Goal: Information Seeking & Learning: Learn about a topic

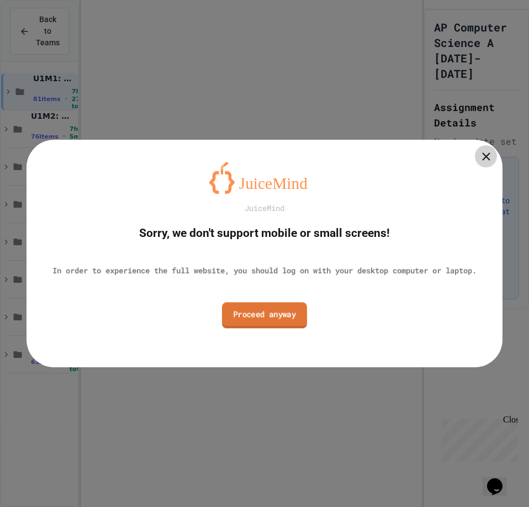
click at [279, 320] on link "Proceed anyway" at bounding box center [264, 315] width 85 height 26
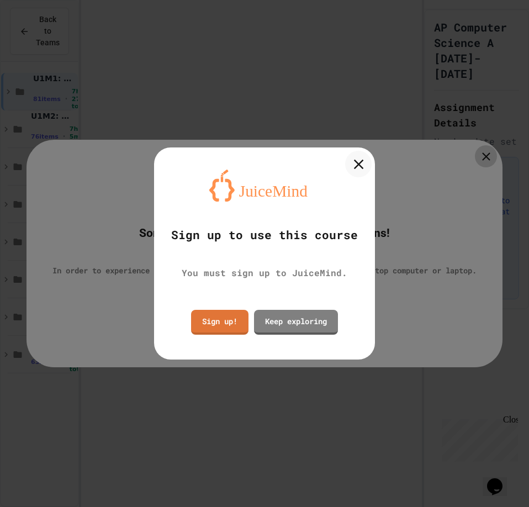
drag, startPoint x: 361, startPoint y: 164, endPoint x: 367, endPoint y: 162, distance: 6.2
click at [361, 163] on icon at bounding box center [358, 164] width 17 height 17
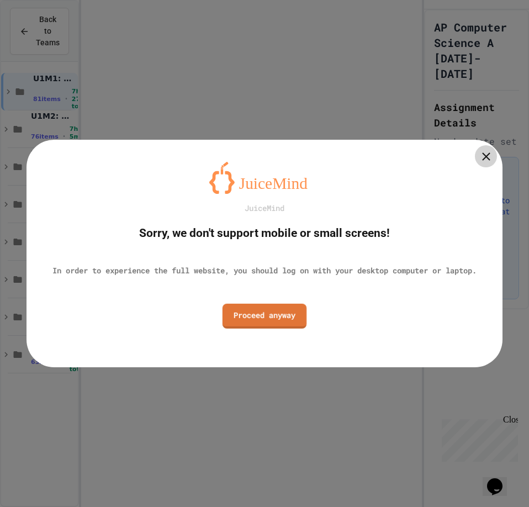
click at [276, 317] on link "Proceed anyway" at bounding box center [265, 315] width 84 height 25
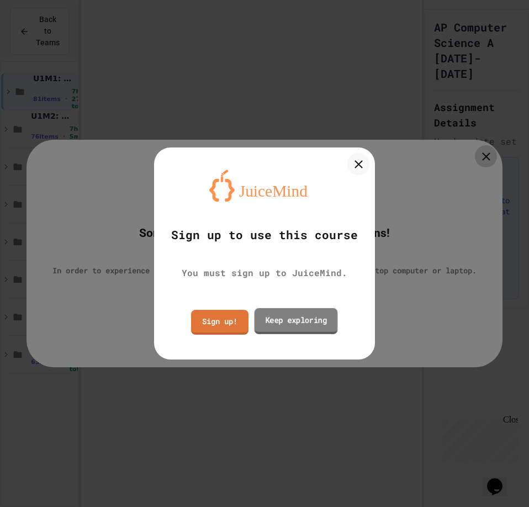
click at [301, 317] on link "Keep exploring" at bounding box center [296, 321] width 83 height 26
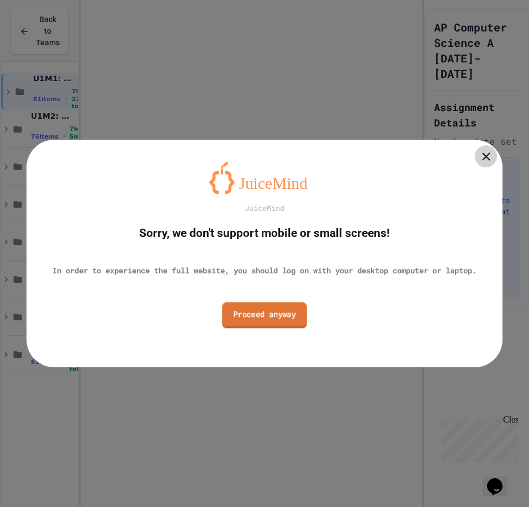
click at [273, 317] on link "Proceed anyway" at bounding box center [264, 315] width 85 height 26
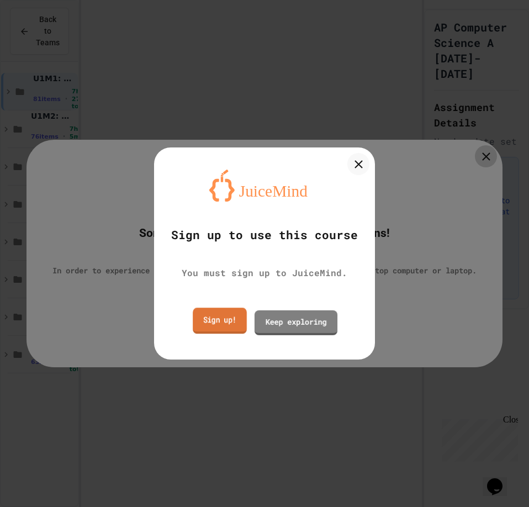
click at [218, 327] on link "Sign up!" at bounding box center [220, 321] width 54 height 26
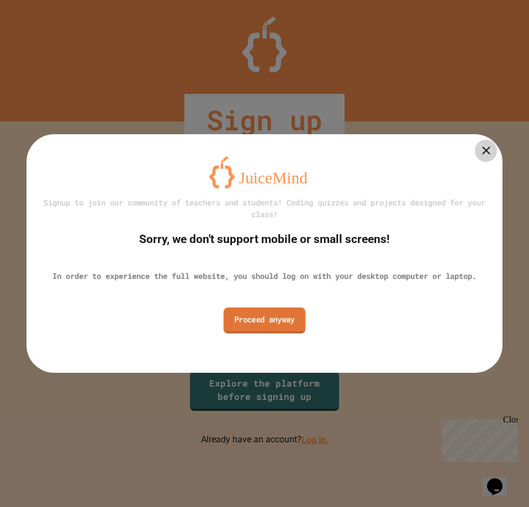
click at [300, 329] on link "Proceed anyway" at bounding box center [265, 321] width 82 height 26
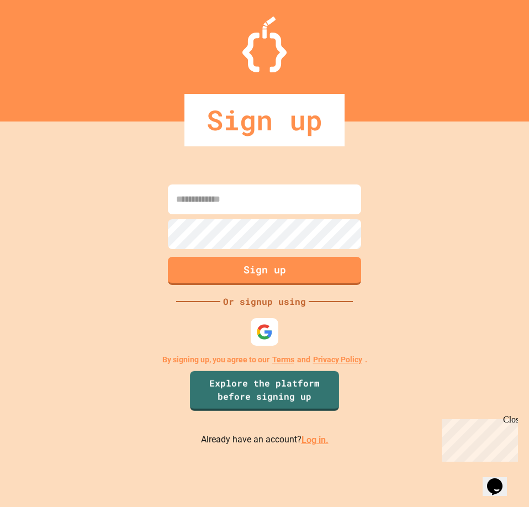
click at [316, 438] on link "Log in." at bounding box center [315, 440] width 27 height 11
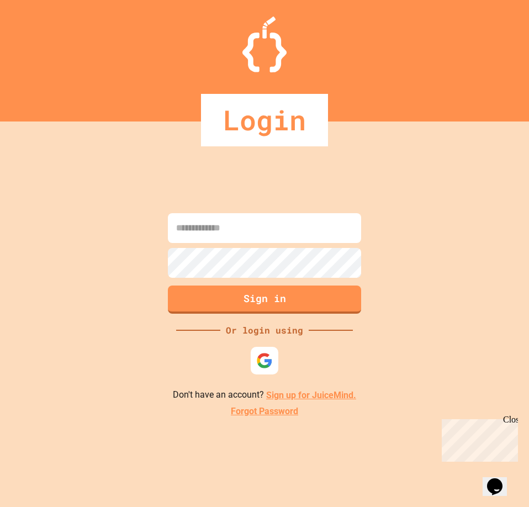
type input "**********"
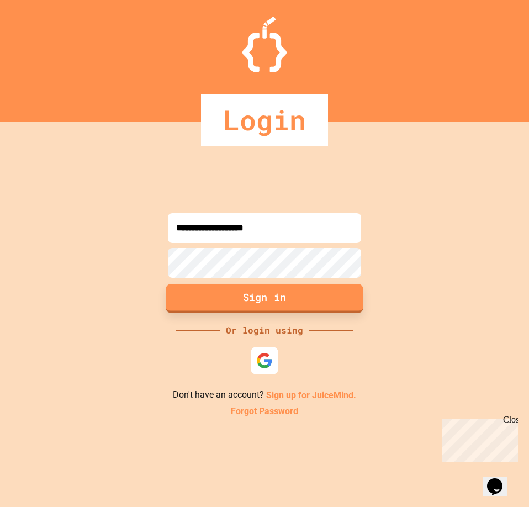
click at [302, 299] on button "Sign in" at bounding box center [264, 299] width 197 height 29
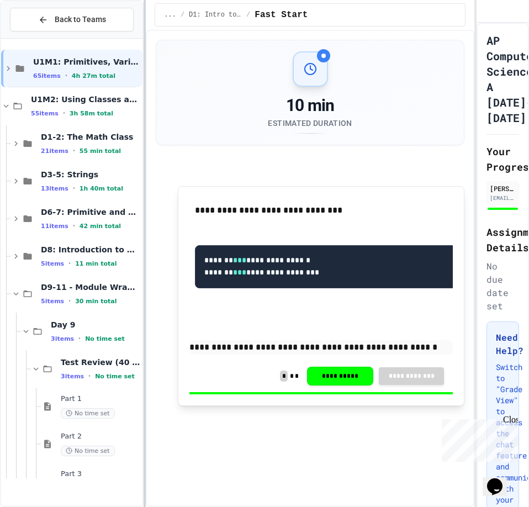
click at [172, 123] on div "**********" at bounding box center [264, 253] width 529 height 507
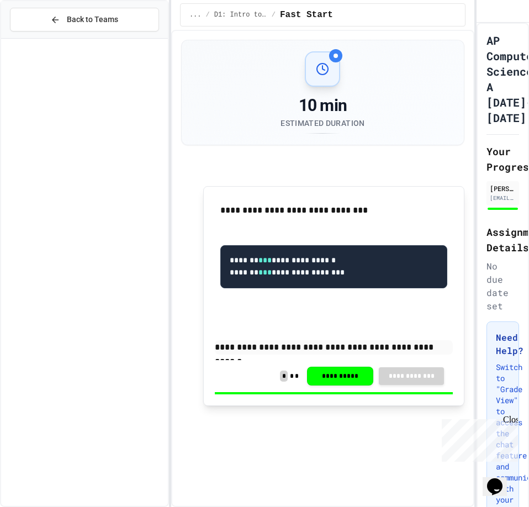
scroll to position [3313, 0]
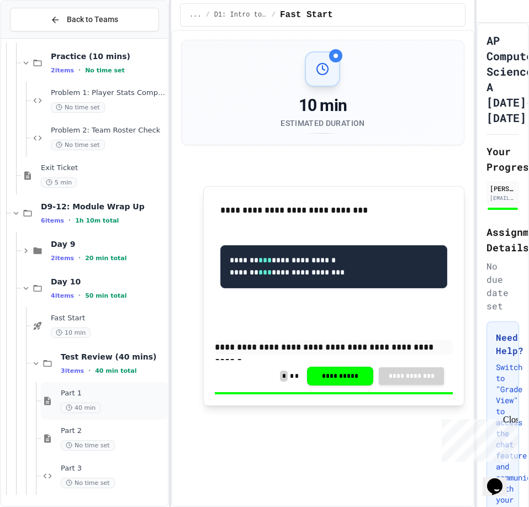
click at [111, 401] on div "Part 1 40 min" at bounding box center [113, 401] width 105 height 24
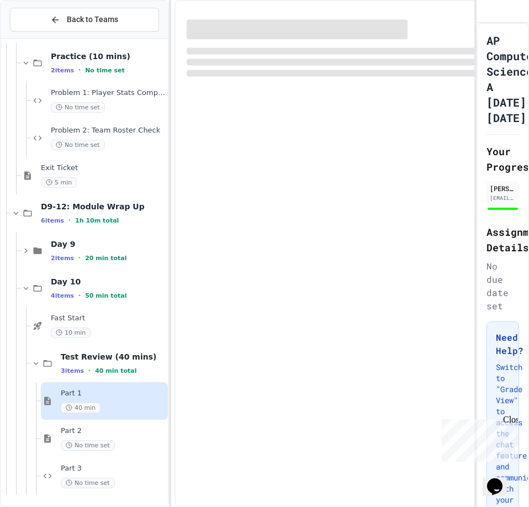
scroll to position [3300, 0]
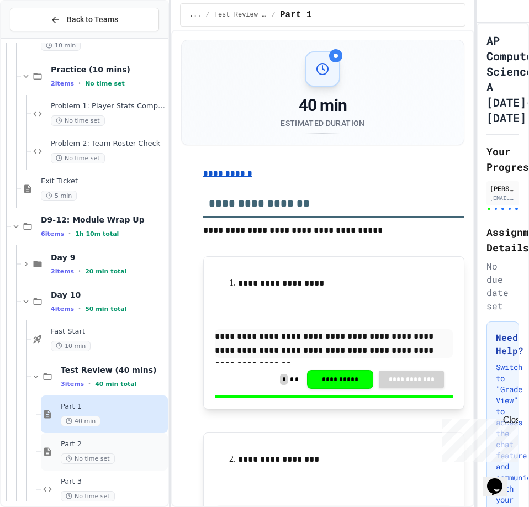
click at [123, 450] on div "Part 2 No time set" at bounding box center [113, 452] width 105 height 24
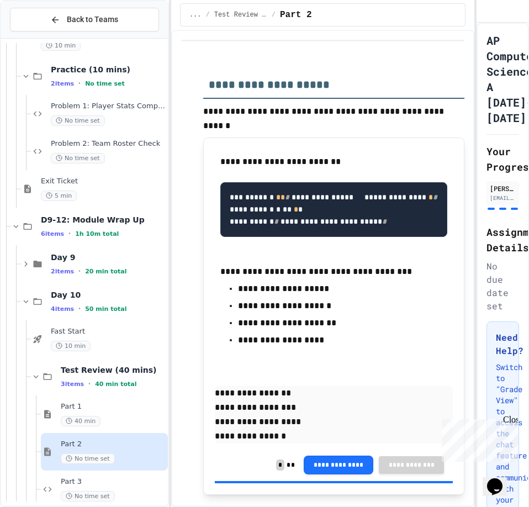
click at [135, 480] on span "Part 3" at bounding box center [113, 482] width 105 height 9
